Goal: Transaction & Acquisition: Purchase product/service

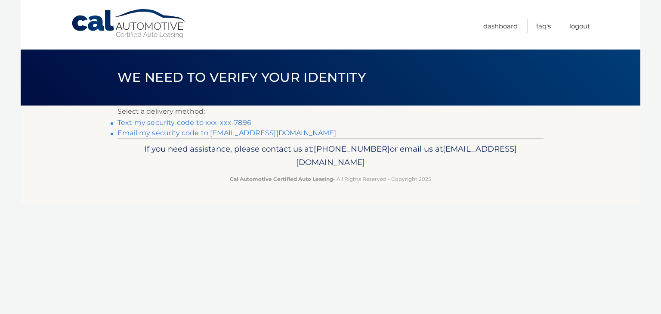
click at [213, 120] on link "Text my security code to xxx-xxx-7896" at bounding box center [184, 122] width 134 height 8
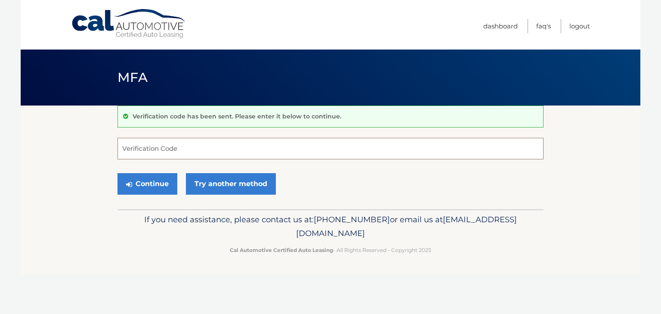
click at [193, 155] on input "Verification Code" at bounding box center [330, 149] width 426 height 22
type input "677932"
click at [145, 182] on button "Continue" at bounding box center [147, 184] width 60 height 22
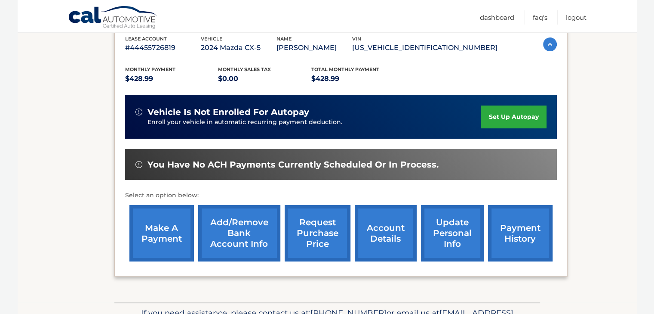
scroll to position [155, 0]
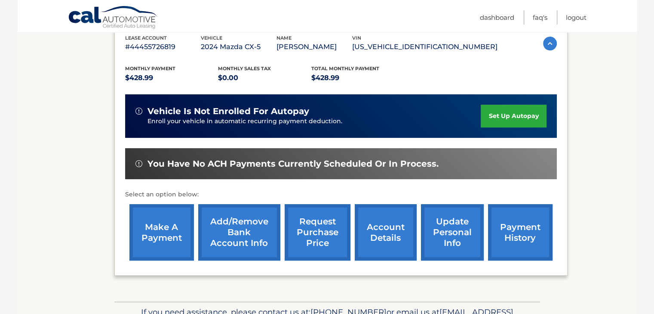
click at [168, 225] on link "make a payment" at bounding box center [162, 232] width 65 height 56
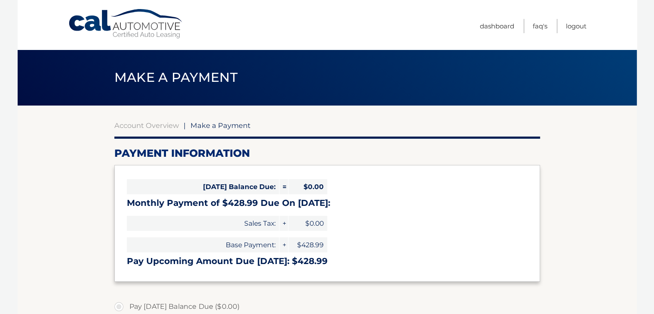
select select "ZGQzNzlmY2EtYjg3ZC00NDIzLTkxMjQtYjI4NTg2YTdlODc2"
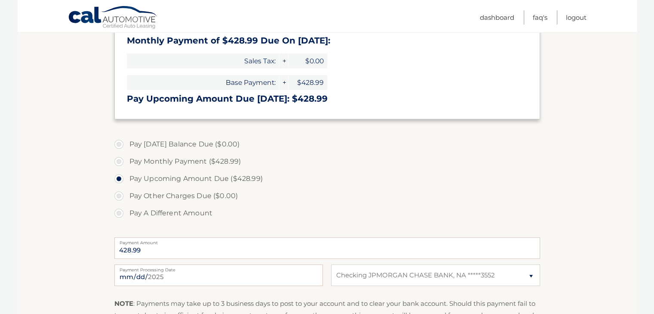
scroll to position [163, 0]
click at [117, 163] on label "Pay Monthly Payment ($428.99)" at bounding box center [327, 160] width 426 height 17
click at [118, 163] on input "Pay Monthly Payment ($428.99)" at bounding box center [122, 159] width 9 height 14
radio input "true"
click at [119, 173] on label "Pay Upcoming Amount Due ($428.99)" at bounding box center [327, 178] width 426 height 17
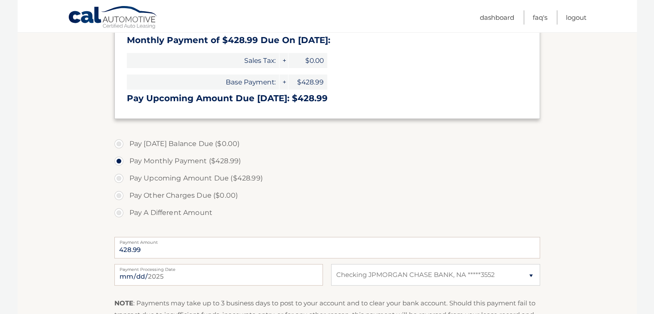
click at [119, 173] on input "Pay Upcoming Amount Due ($428.99)" at bounding box center [122, 177] width 9 height 14
radio input "true"
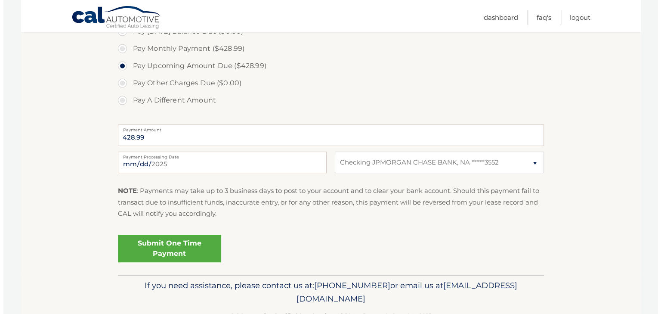
scroll to position [301, 0]
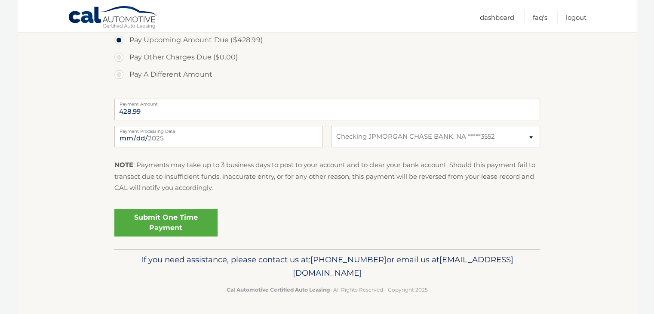
click at [148, 229] on link "Submit One Time Payment" at bounding box center [165, 223] width 103 height 28
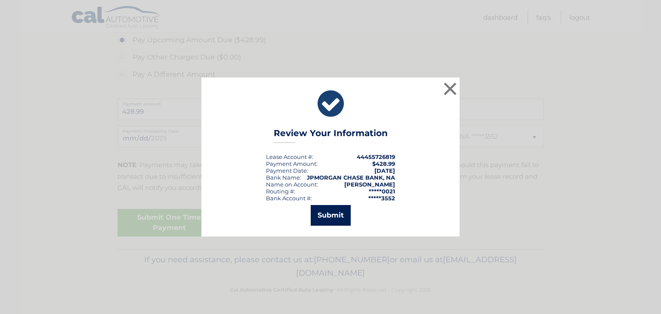
click at [324, 217] on button "Submit" at bounding box center [331, 215] width 40 height 21
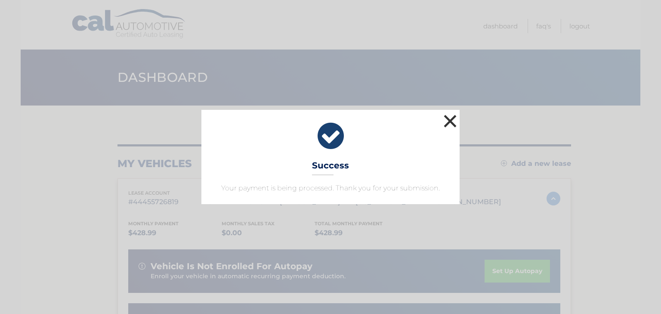
click at [445, 120] on button "×" at bounding box center [449, 120] width 17 height 17
